Goal: Task Accomplishment & Management: Use online tool/utility

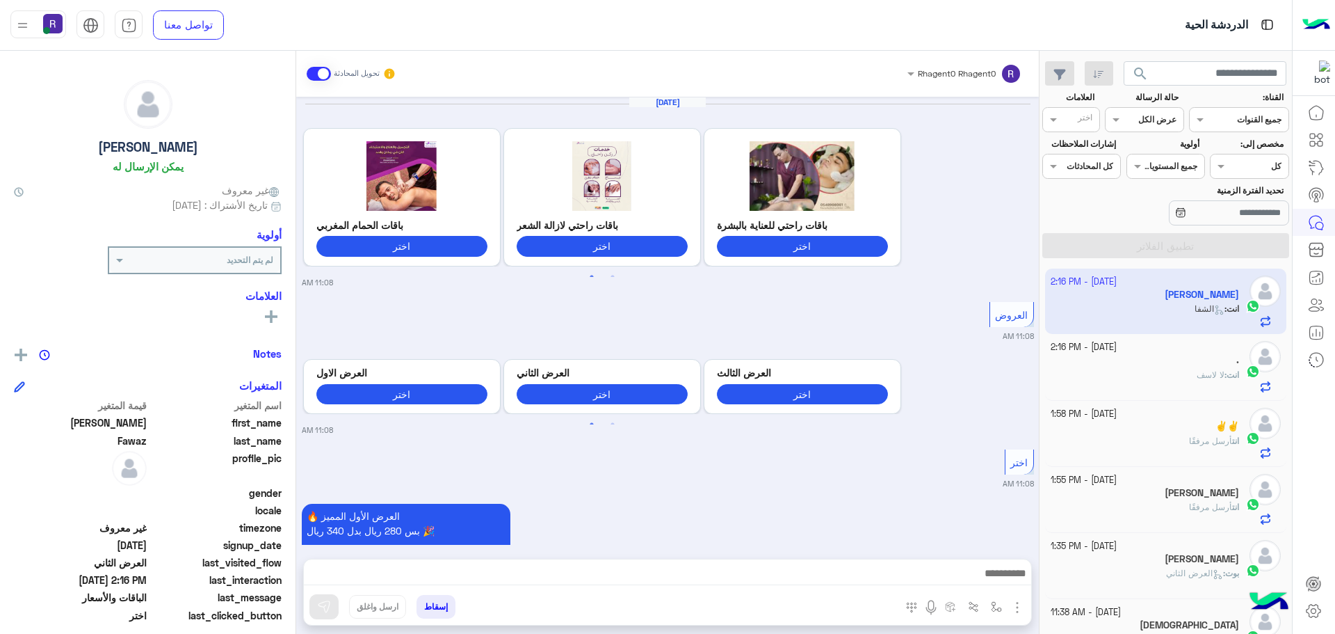
scroll to position [524, 0]
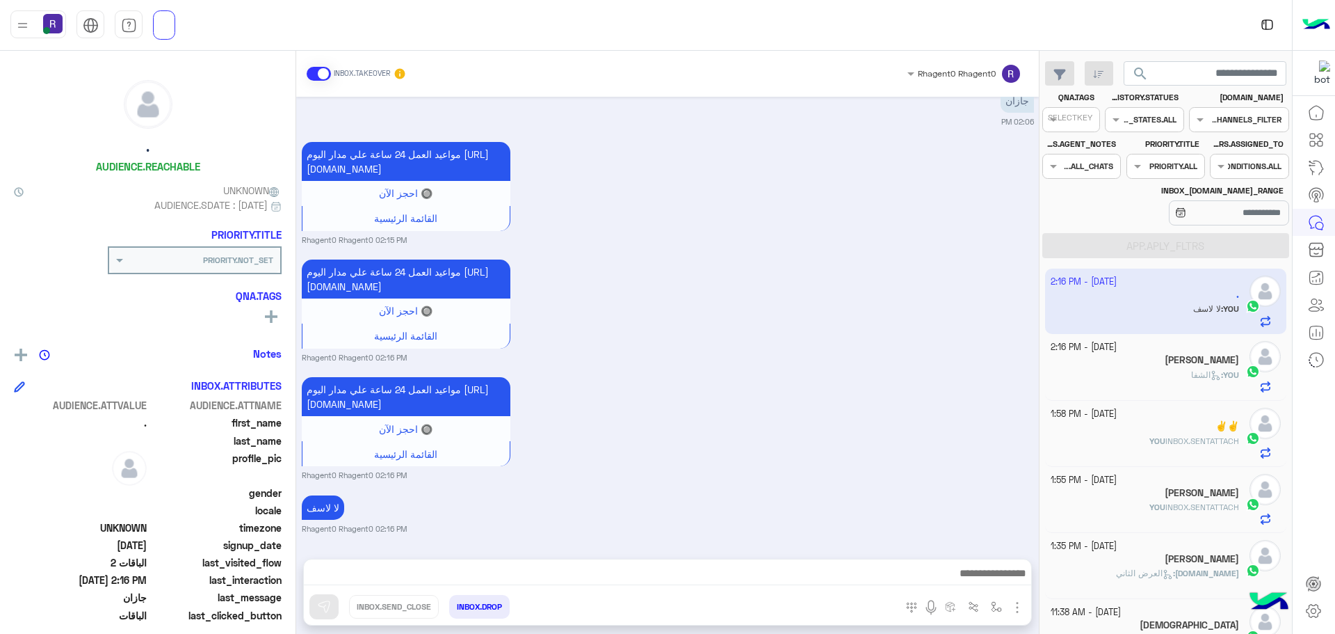
scroll to position [524, 0]
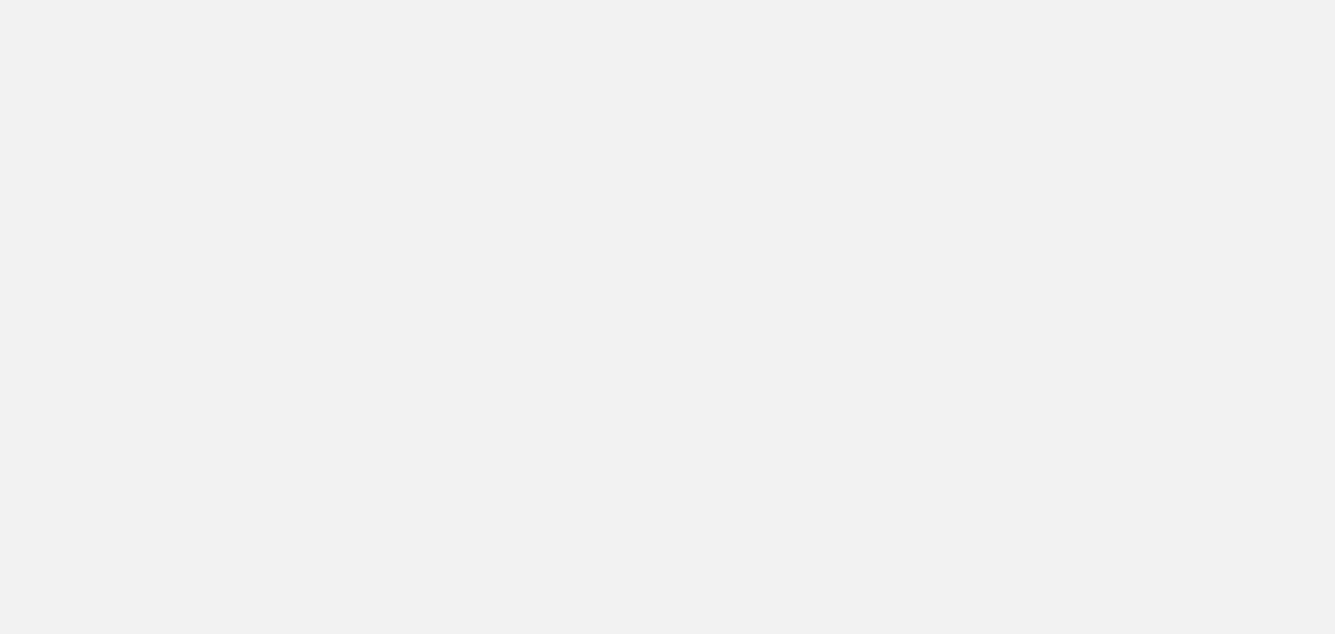
scroll to position [524, 0]
